Goal: Information Seeking & Learning: Compare options

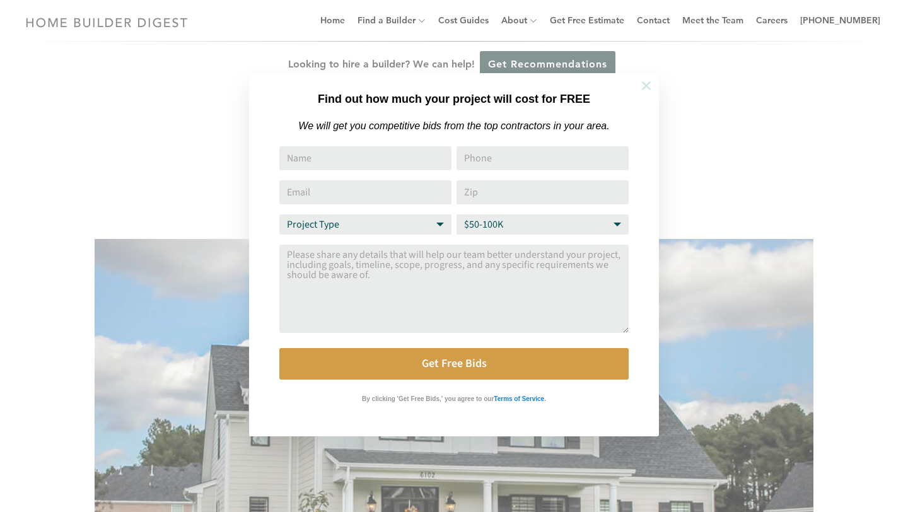
click at [646, 84] on icon at bounding box center [646, 86] width 14 height 14
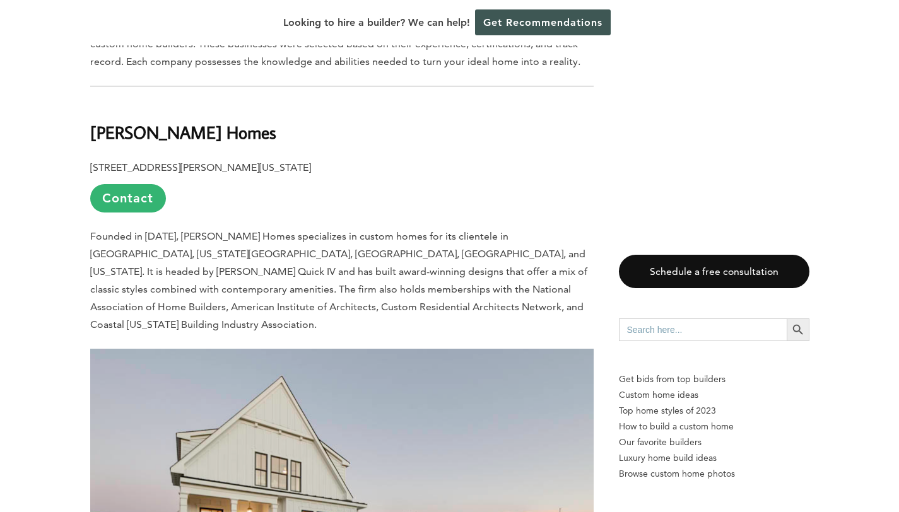
scroll to position [782, 0]
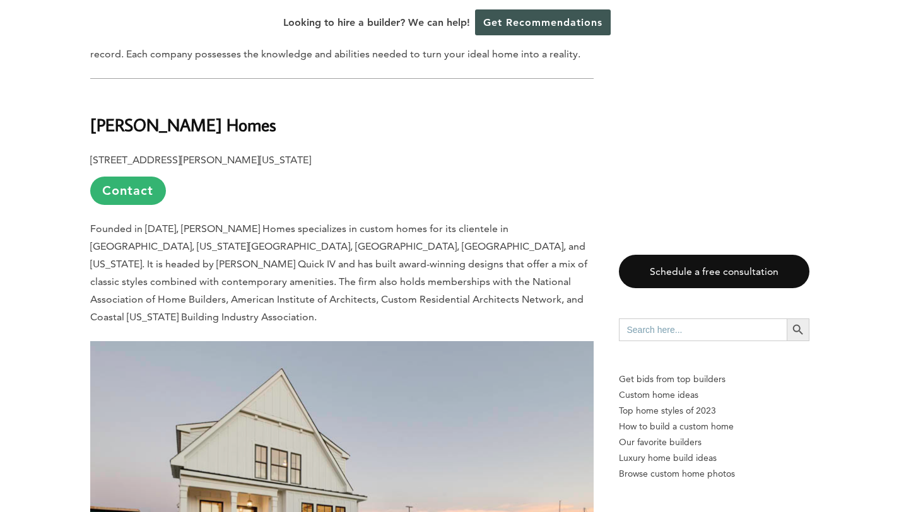
drag, startPoint x: 94, startPoint y: 85, endPoint x: 243, endPoint y: 82, distance: 148.9
click at [243, 114] on b "[PERSON_NAME] Homes" at bounding box center [183, 125] width 186 height 22
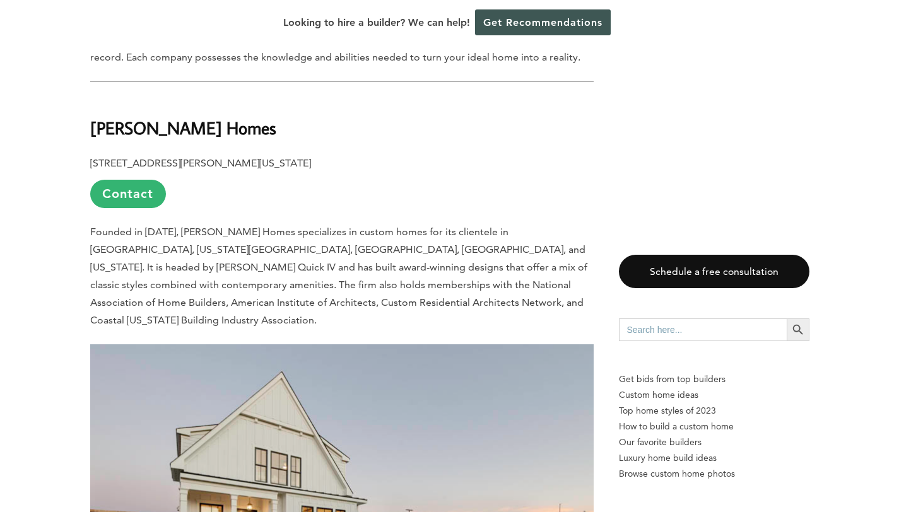
click at [238, 117] on b "[PERSON_NAME] Homes" at bounding box center [183, 128] width 186 height 22
click at [238, 116] on b "[PERSON_NAME] Homes" at bounding box center [183, 127] width 186 height 22
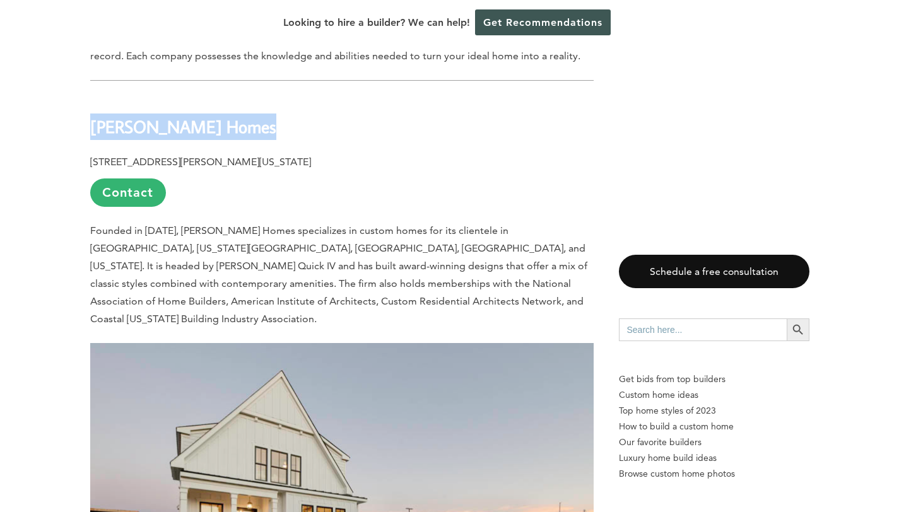
click at [238, 115] on b "[PERSON_NAME] Homes" at bounding box center [183, 126] width 186 height 22
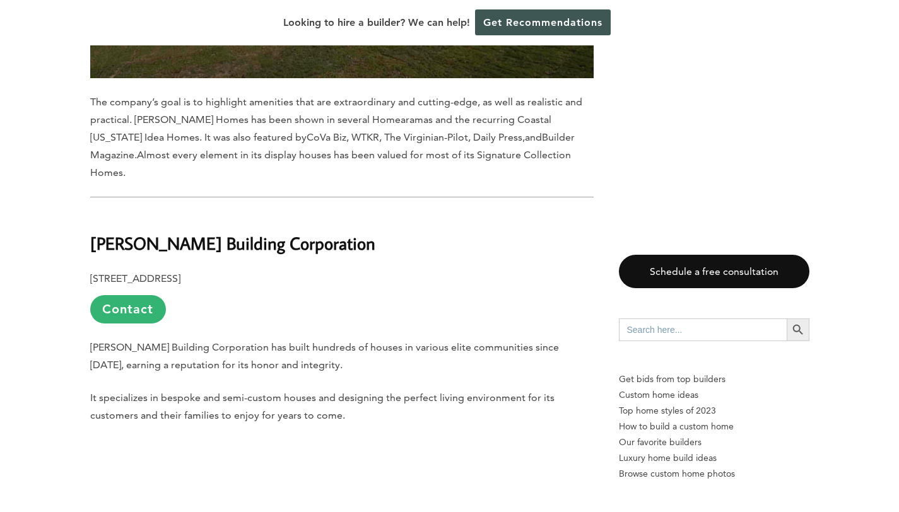
scroll to position [1387, 0]
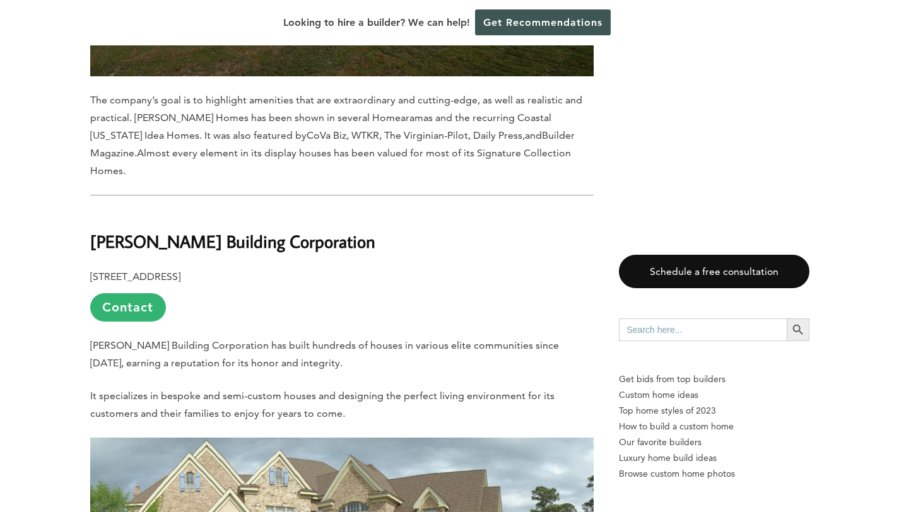
click at [185, 230] on b "[PERSON_NAME] Building Corporation" at bounding box center [232, 241] width 285 height 22
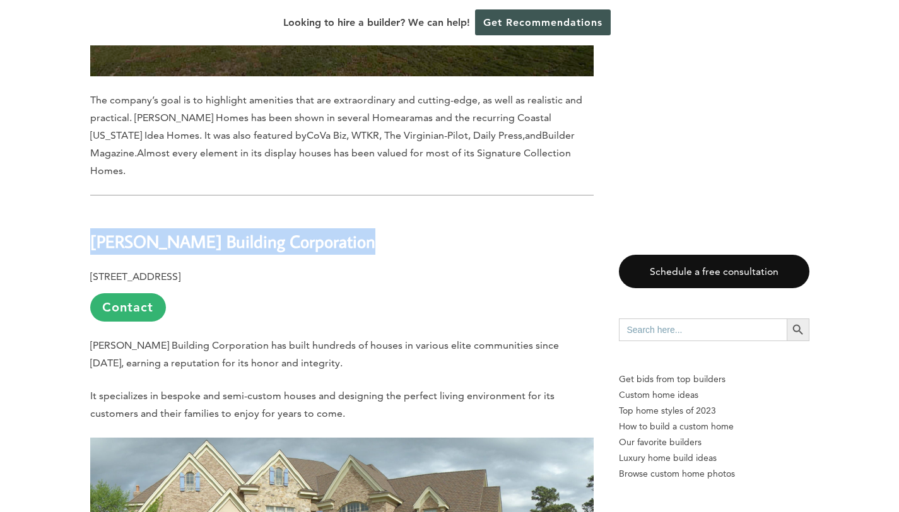
click at [185, 230] on b "[PERSON_NAME] Building Corporation" at bounding box center [232, 241] width 285 height 22
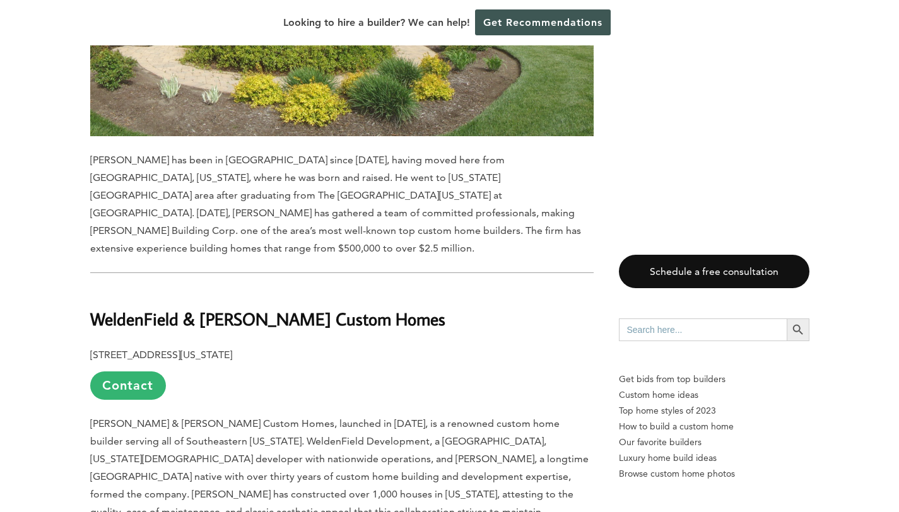
scroll to position [1973, 0]
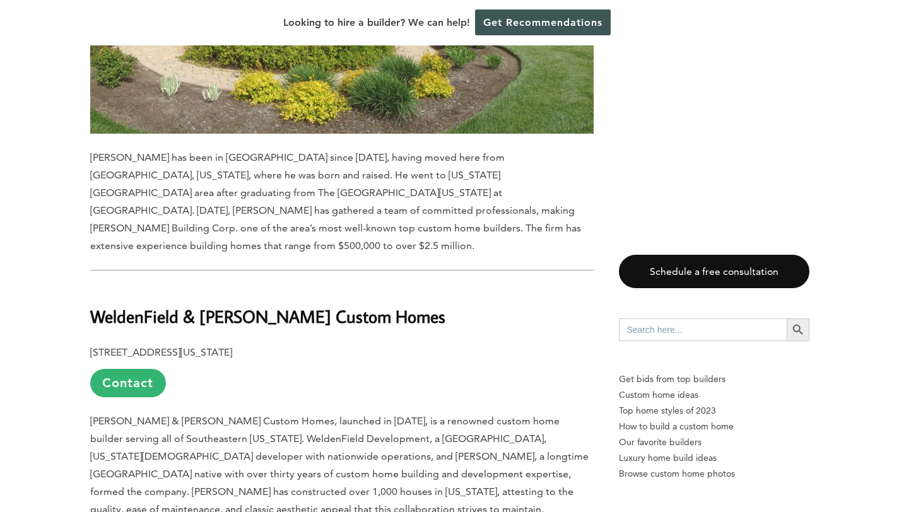
click at [218, 305] on b "WeldenField & [PERSON_NAME] Custom Homes" at bounding box center [267, 316] width 355 height 22
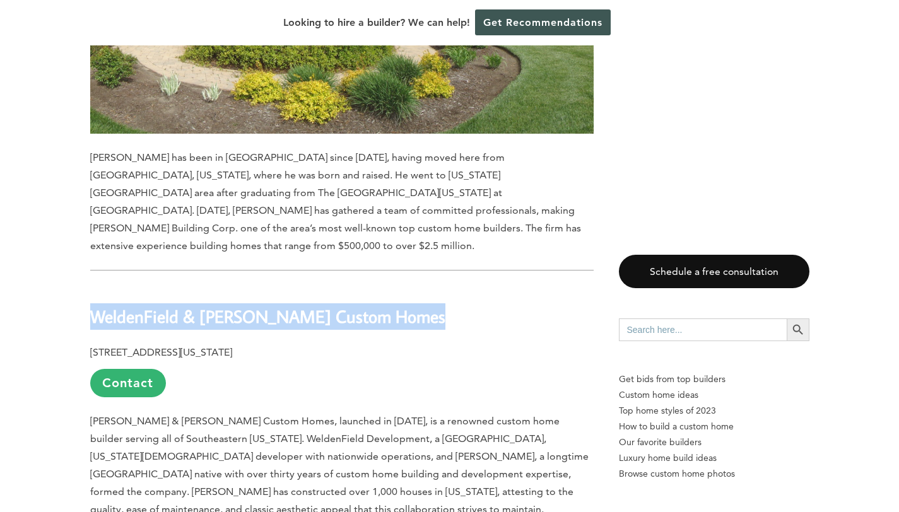
click at [218, 305] on b "WeldenField & [PERSON_NAME] Custom Homes" at bounding box center [267, 316] width 355 height 22
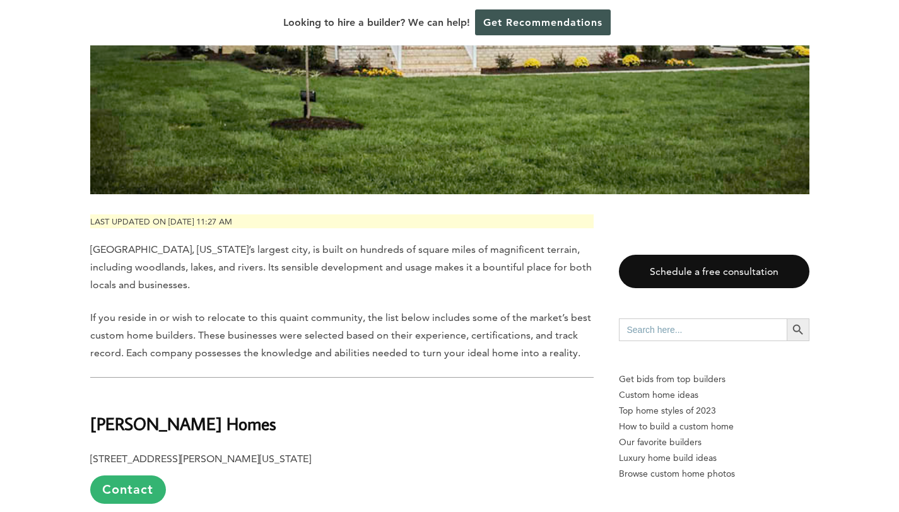
scroll to position [495, 0]
